Goal: Contribute content

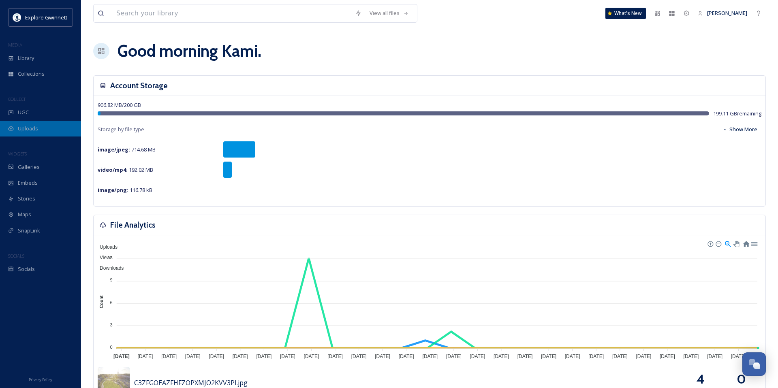
click at [28, 128] on span "Uploads" at bounding box center [28, 129] width 20 height 8
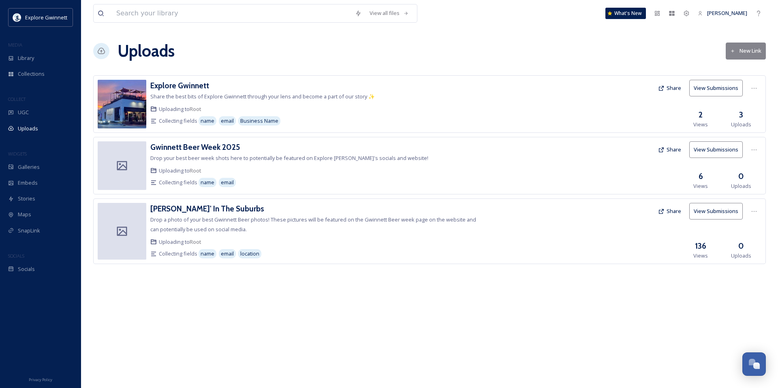
click at [469, 173] on div "Uploading to Root" at bounding box center [316, 171] width 332 height 8
click at [757, 148] on div at bounding box center [754, 150] width 15 height 15
click at [740, 183] on span "Edit" at bounding box center [738, 183] width 9 height 8
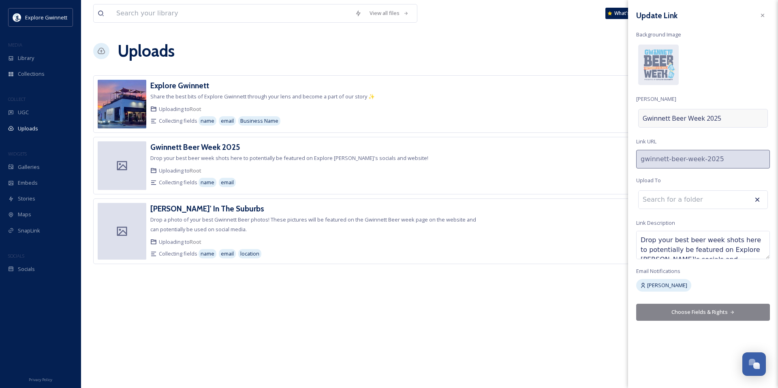
click at [714, 117] on span "Gwinnett Beer Week 2025" at bounding box center [681, 118] width 79 height 10
drag, startPoint x: 719, startPoint y: 119, endPoint x: 637, endPoint y: 122, distance: 81.5
click at [636, 122] on input "Gwinnett Beer Week 2025" at bounding box center [703, 118] width 134 height 19
click at [721, 121] on input "Gwinnett Beer Week 2025" at bounding box center [703, 118] width 134 height 19
type input "Gwinnett Beer Week 2025 - Can Man Upload Contest"
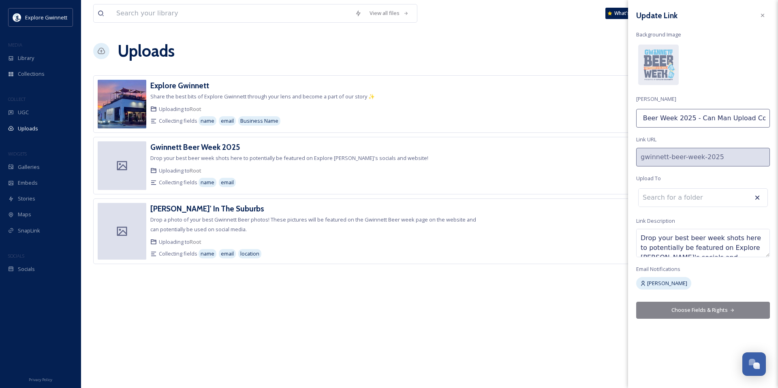
scroll to position [0, 31]
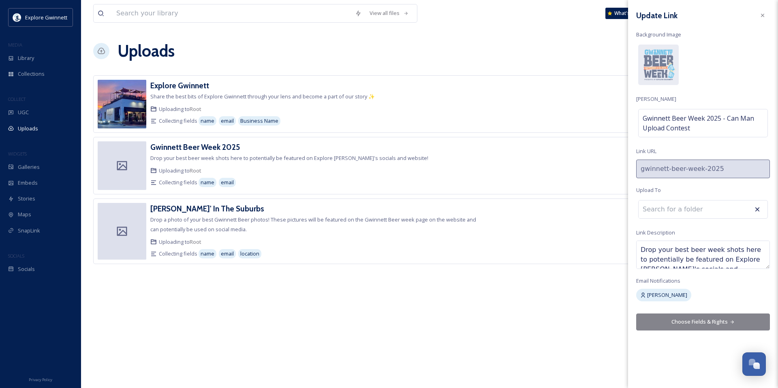
click at [700, 310] on div "Update Link Background Image [PERSON_NAME] Gwinnett Beer Week 2025 - Can Man Up…" at bounding box center [703, 169] width 150 height 339
click at [728, 319] on button "Choose Fields & Rights" at bounding box center [703, 322] width 134 height 17
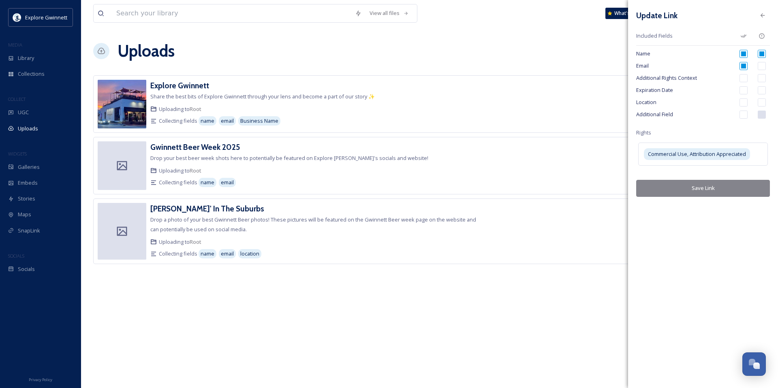
click at [710, 190] on button "Save Link" at bounding box center [703, 188] width 134 height 17
